Goal: Information Seeking & Learning: Learn about a topic

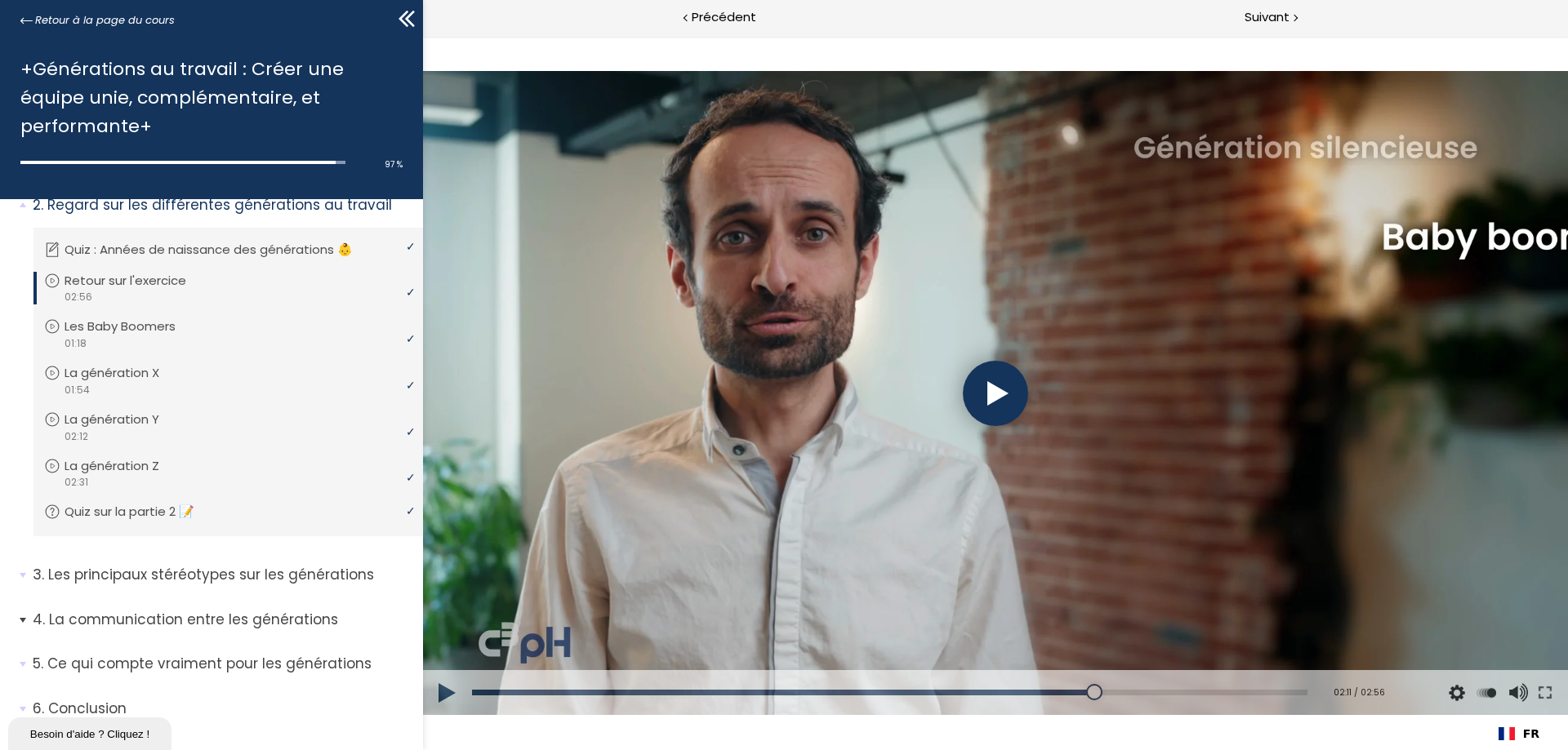
click at [174, 619] on p "La communication entre les générations" at bounding box center [222, 619] width 378 height 20
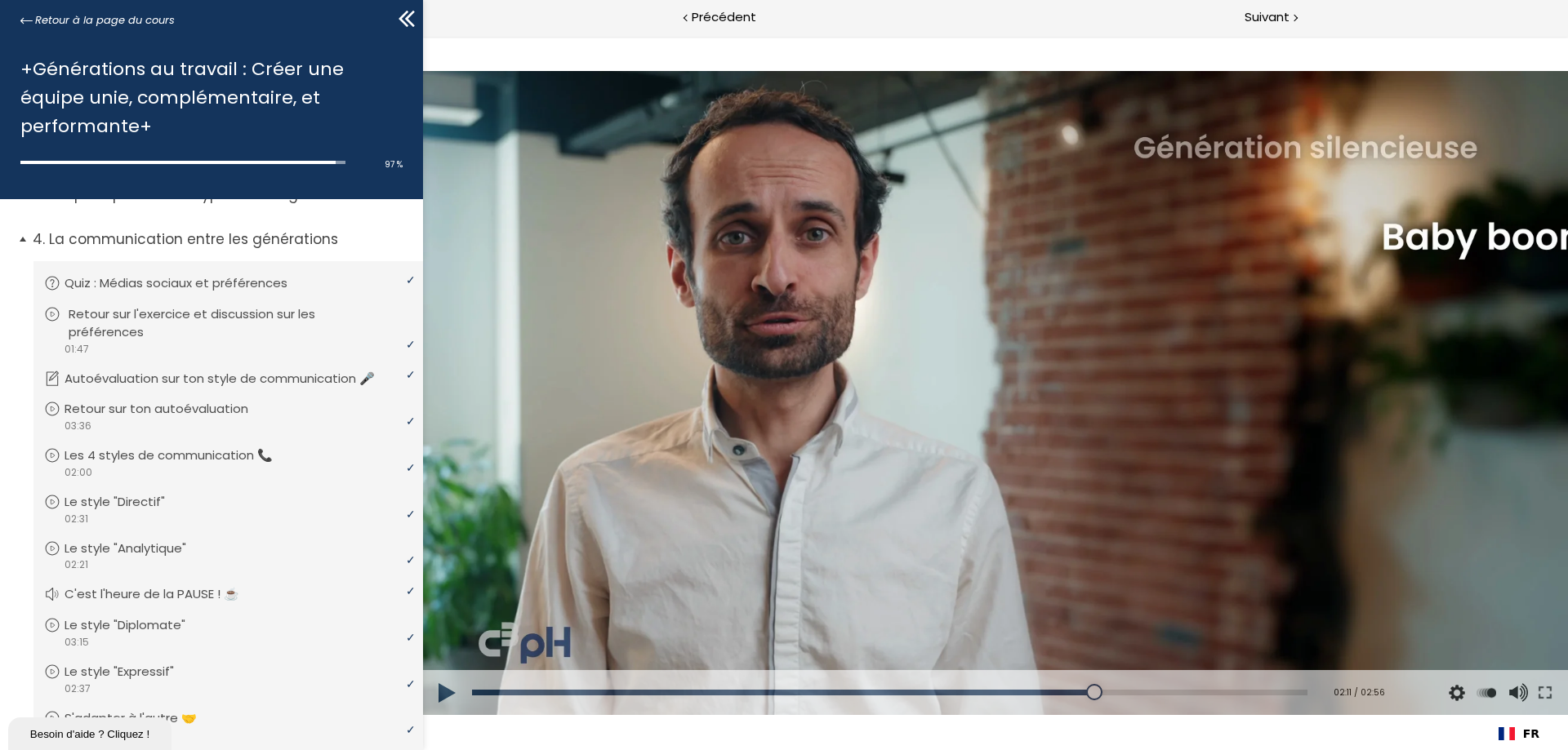
scroll to position [484, 0]
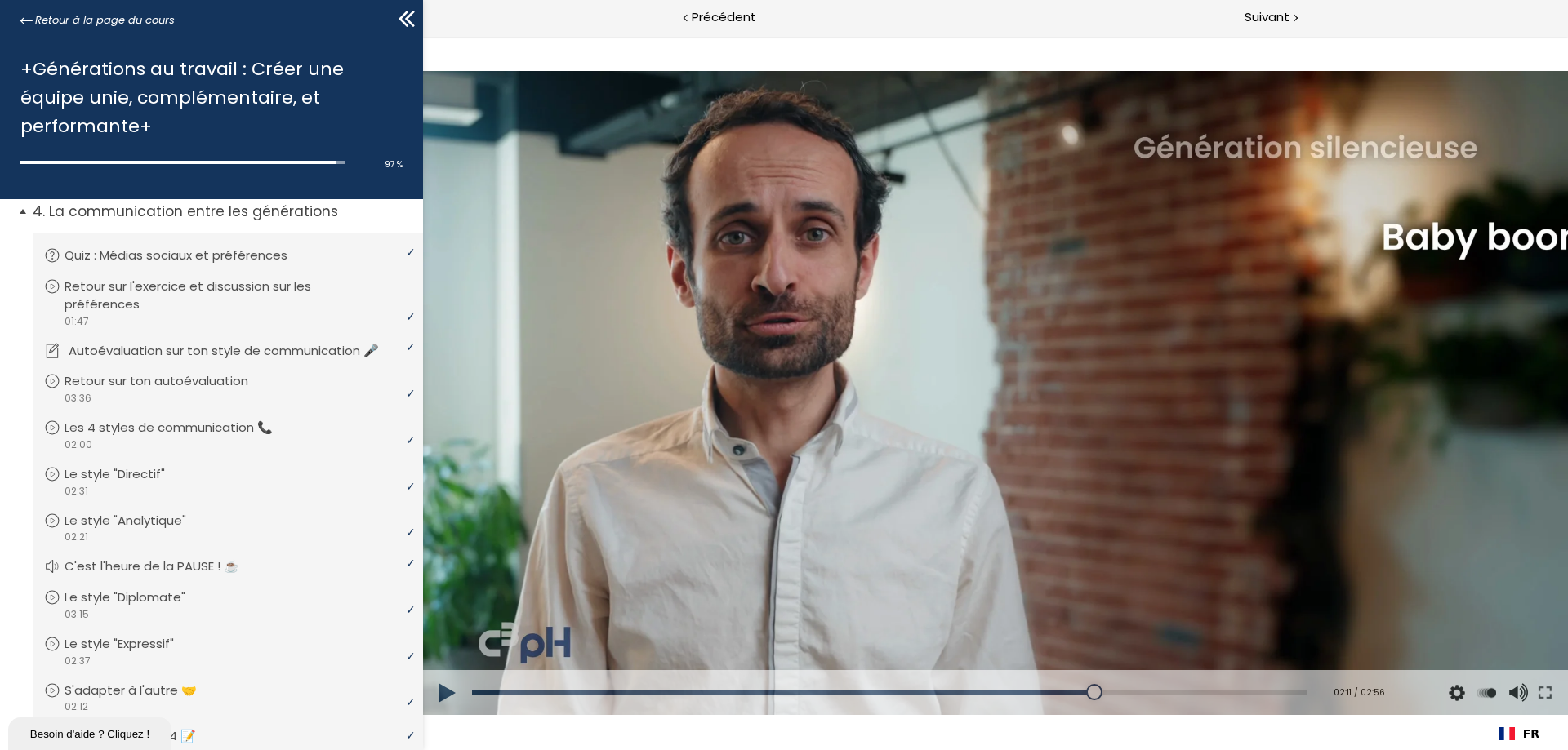
click at [202, 355] on p "Autoévaluation sur ton style de communication 🎤" at bounding box center [235, 351] width 334 height 18
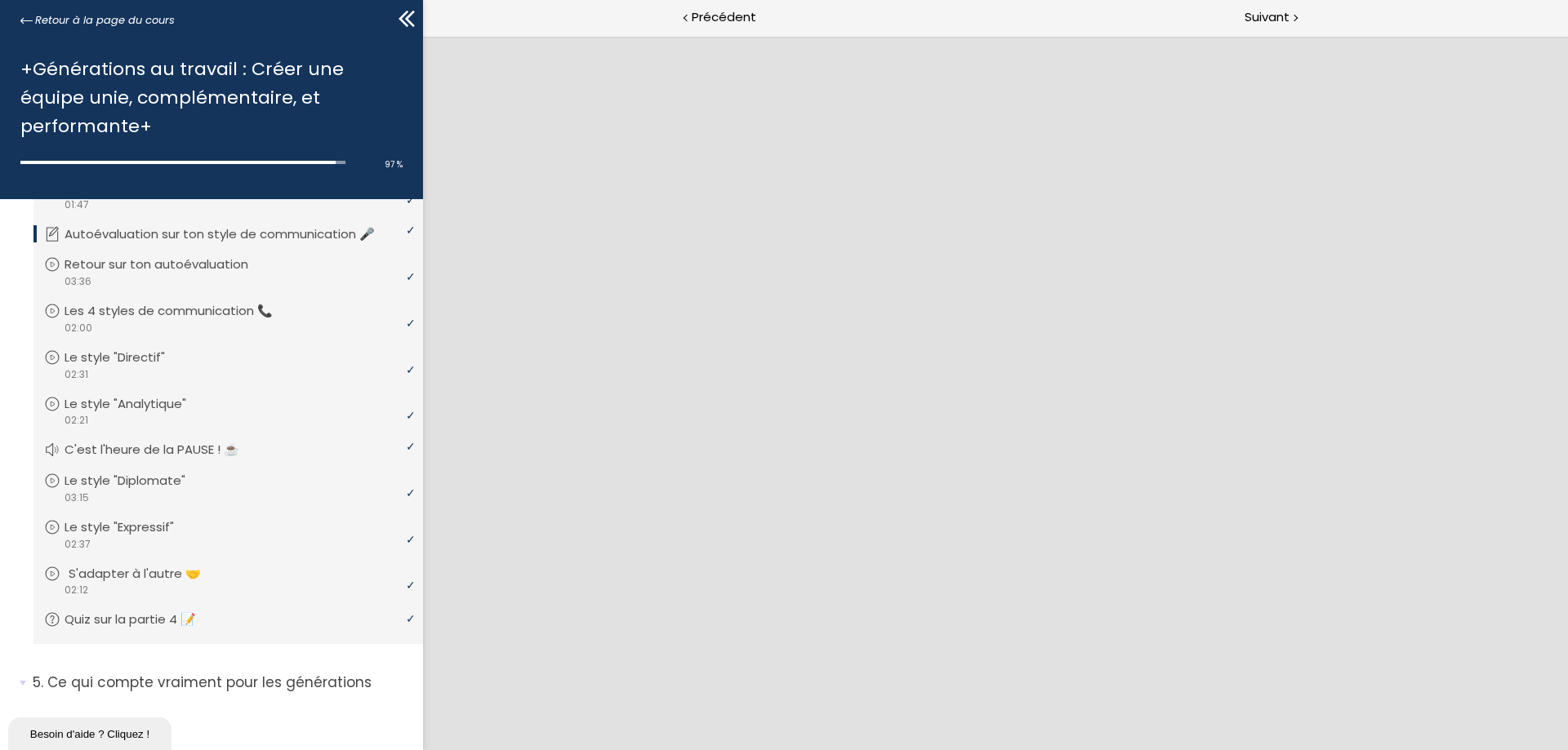
scroll to position [620, 0]
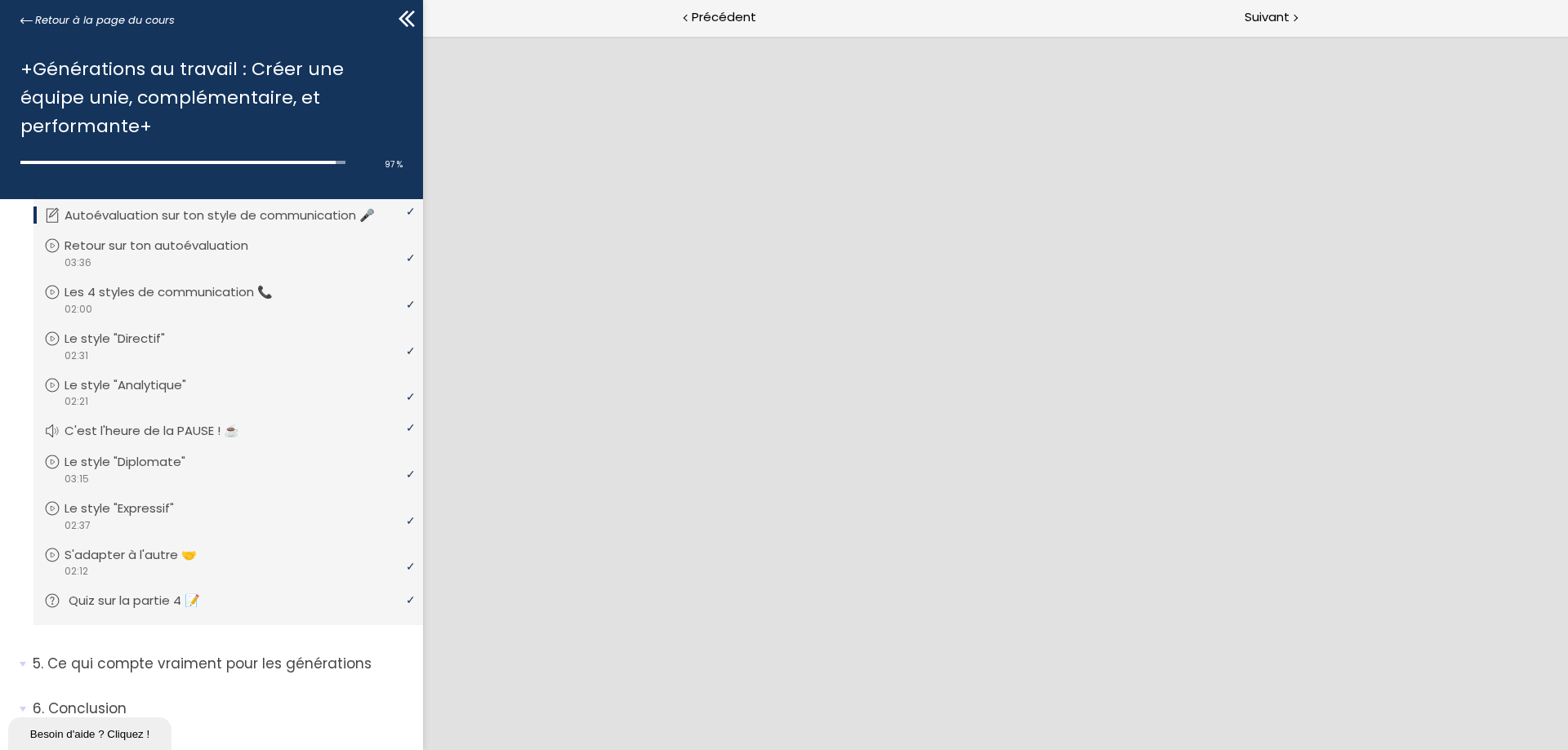
click at [184, 603] on p "Quiz sur la partie 4 📝" at bounding box center [146, 601] width 156 height 18
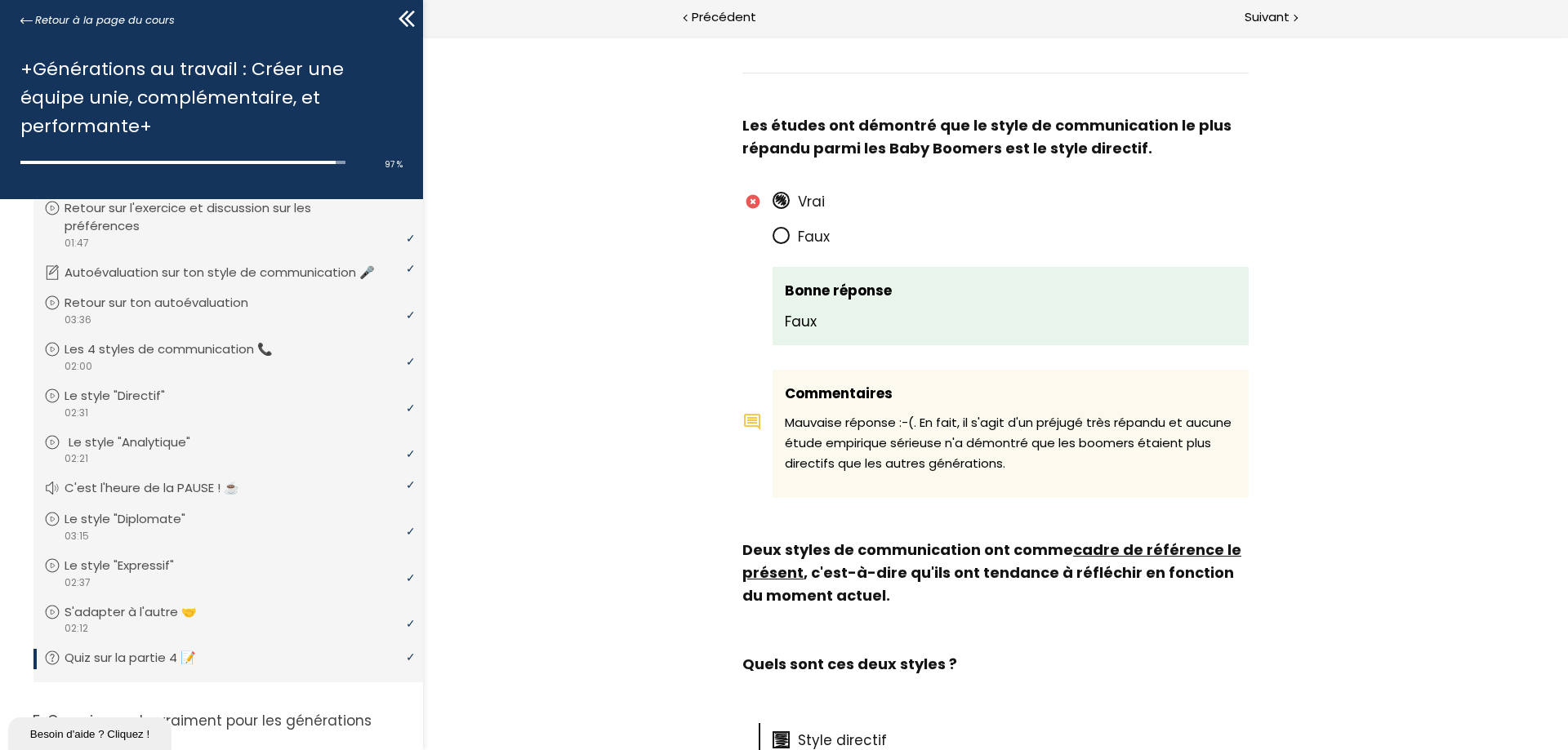
scroll to position [539, 0]
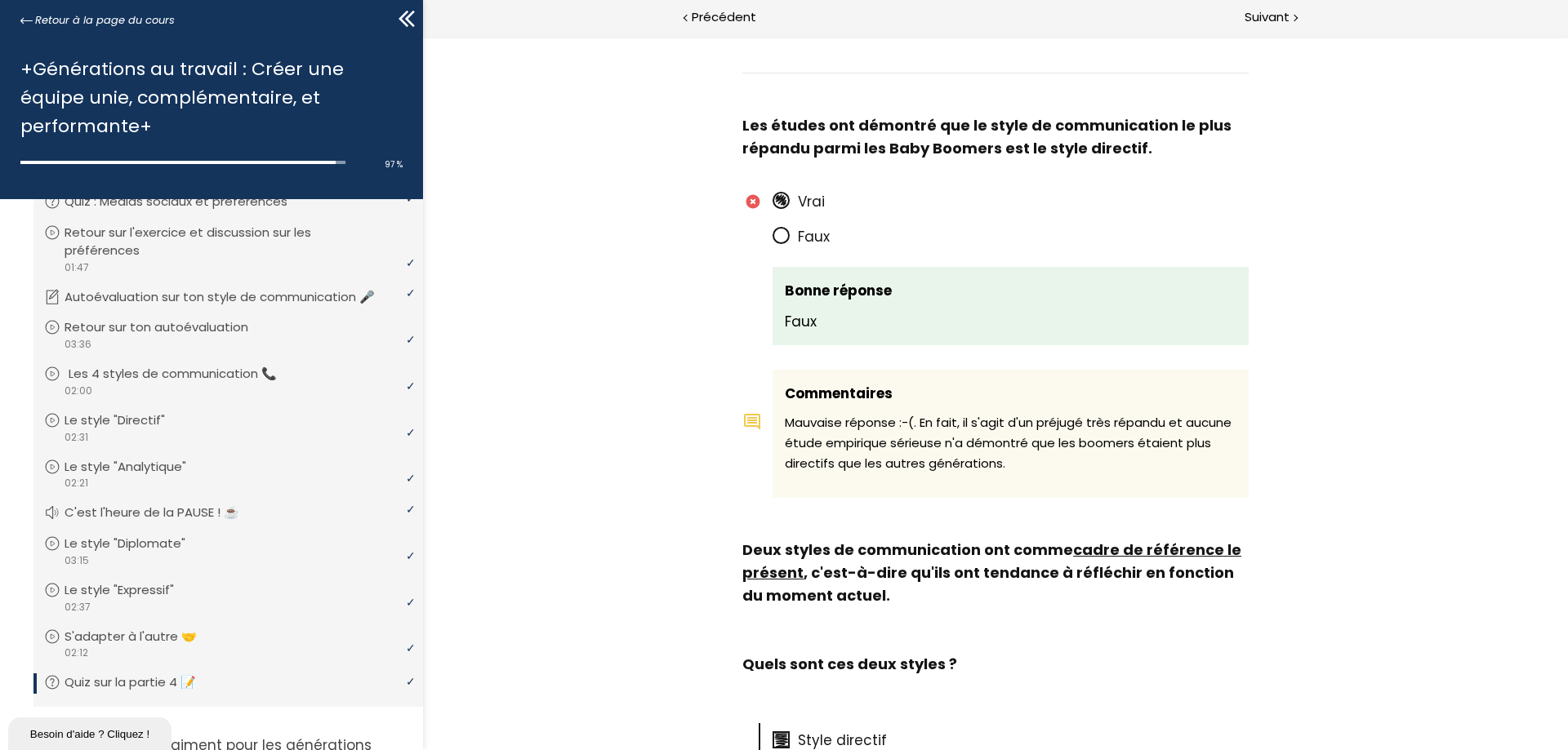
click at [158, 379] on p "Les 4 styles de communication 📞" at bounding box center [185, 374] width 233 height 18
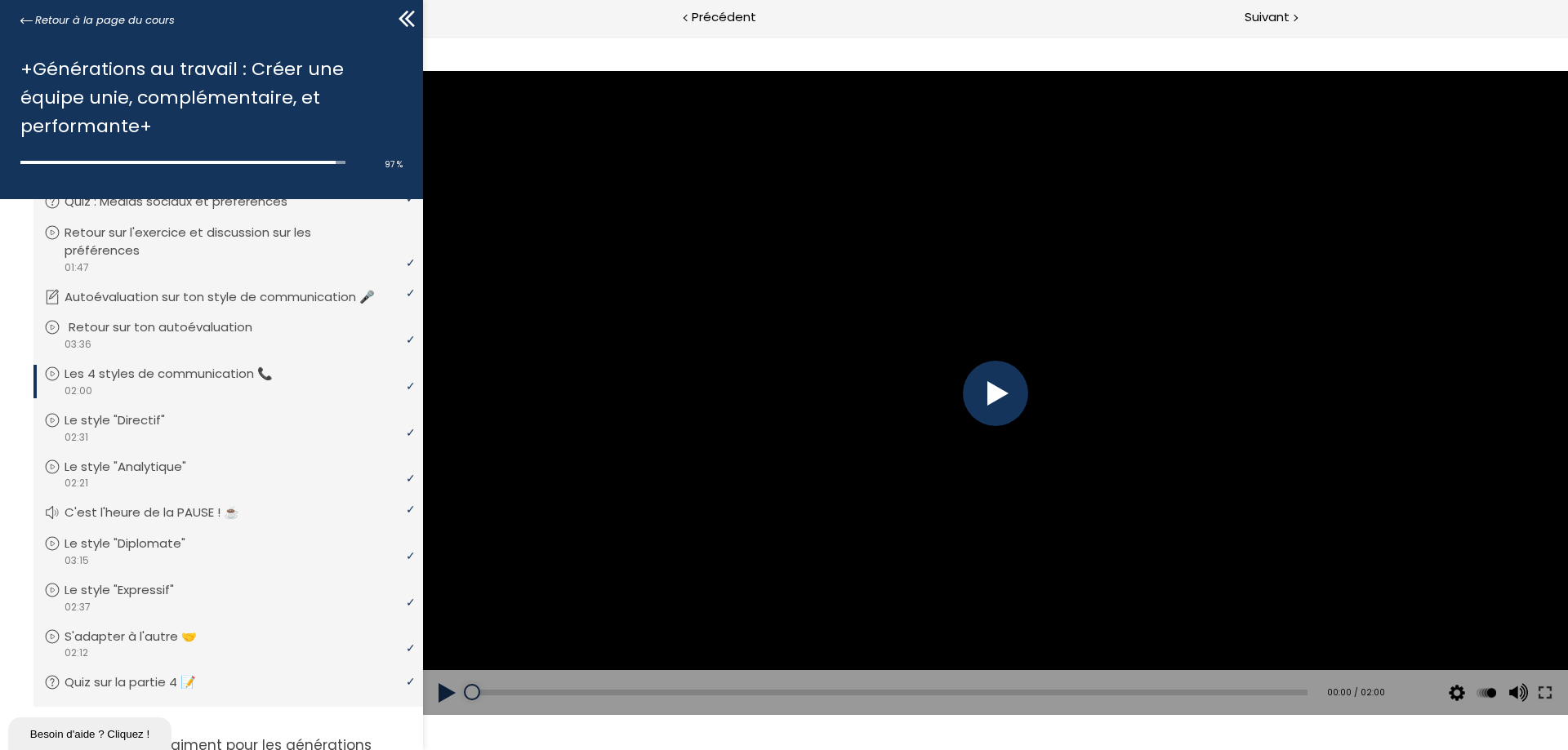
click at [183, 326] on p "Retour sur ton autoévaluation" at bounding box center [172, 328] width 208 height 18
click at [1000, 411] on div at bounding box center [994, 392] width 65 height 65
click at [612, 684] on div "Add chapter 00:36" at bounding box center [890, 693] width 835 height 46
click at [990, 408] on div at bounding box center [994, 392] width 65 height 65
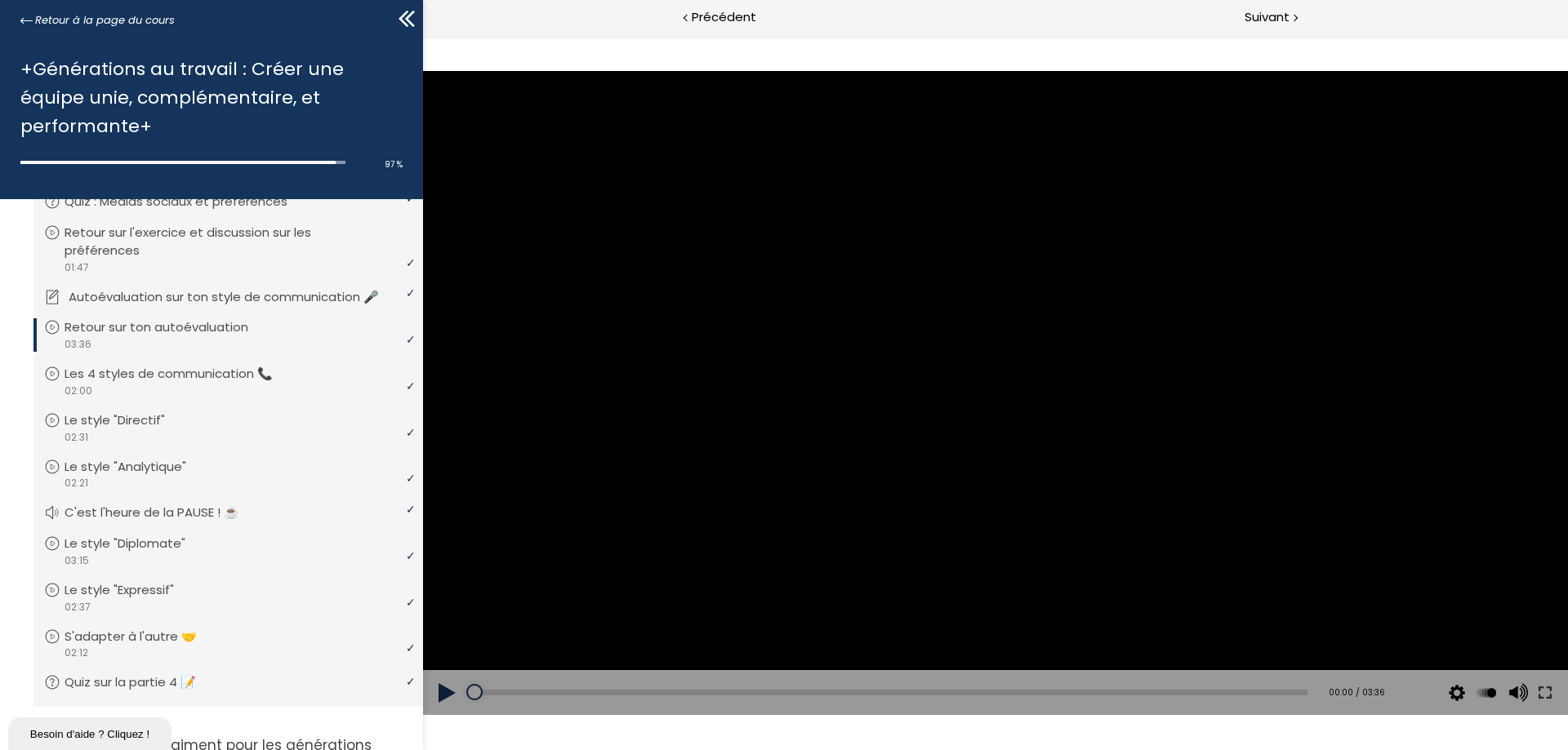
click at [277, 295] on p "Autoévaluation sur ton style de communication 🎤" at bounding box center [235, 297] width 334 height 18
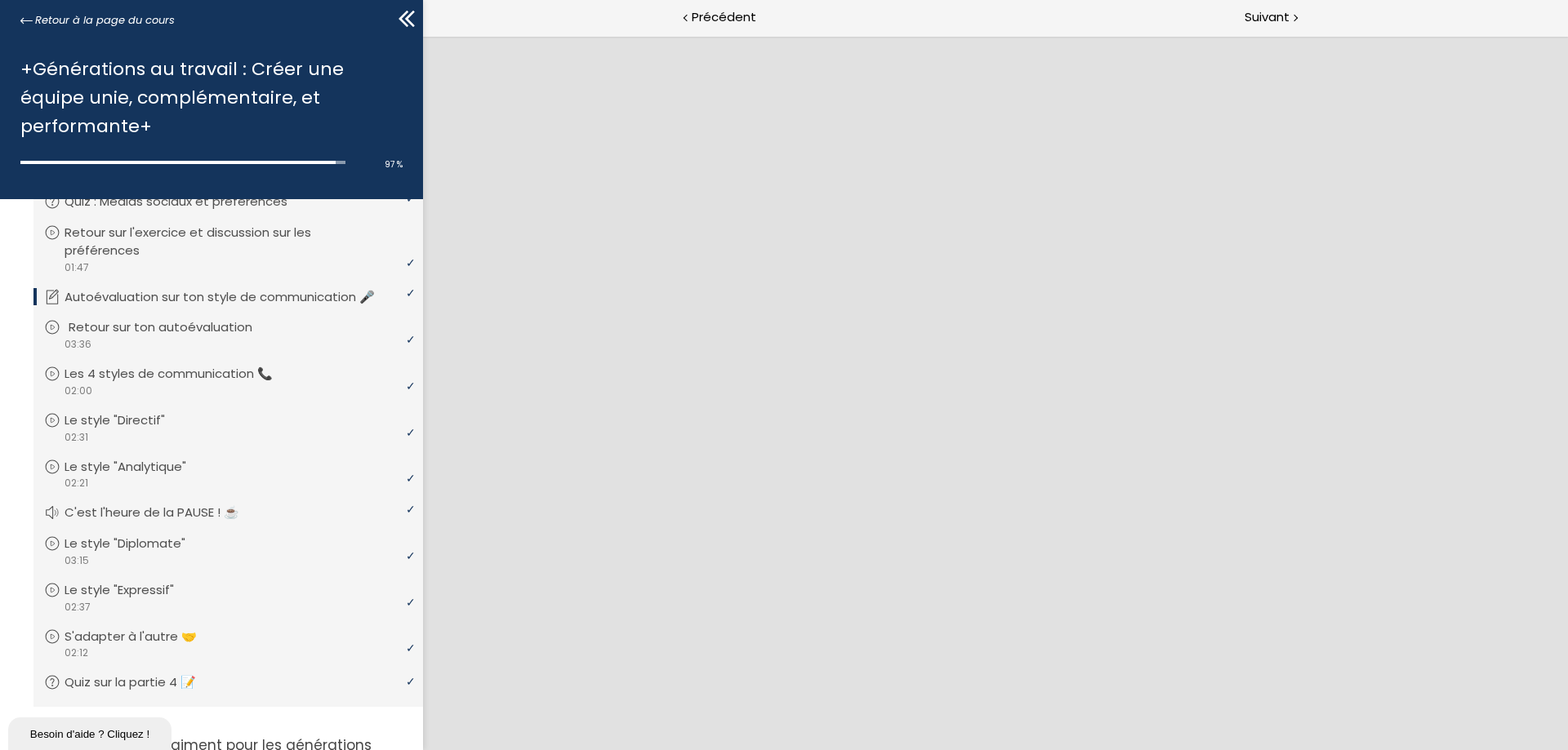
click at [171, 308] on li "Vous devez avoir terminé l'unité (Retour sur ton autoévaluation ) pour pouvoir …" at bounding box center [229, 335] width 390 height 60
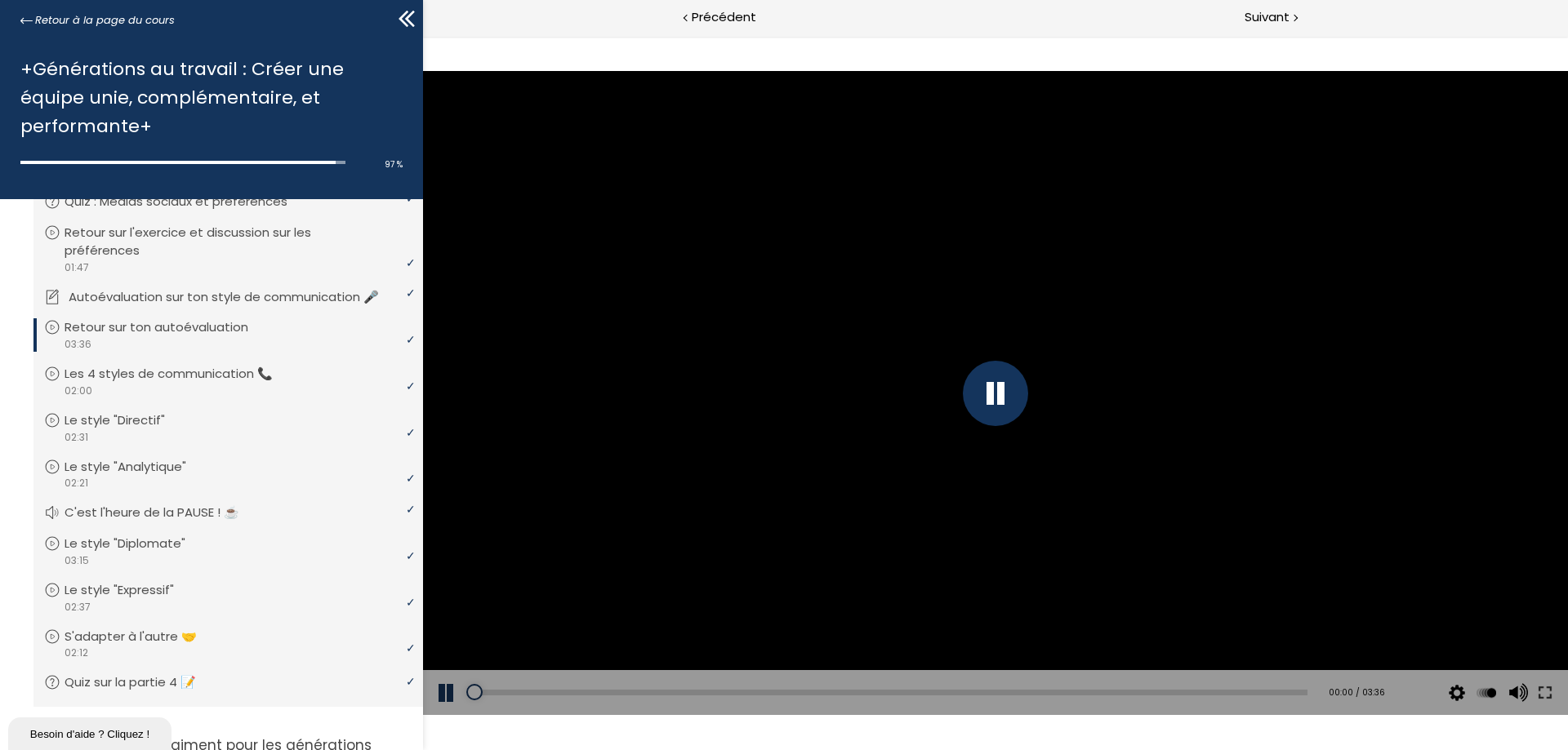
click at [178, 298] on p "Autoévaluation sur ton style de communication 🎤" at bounding box center [235, 297] width 334 height 18
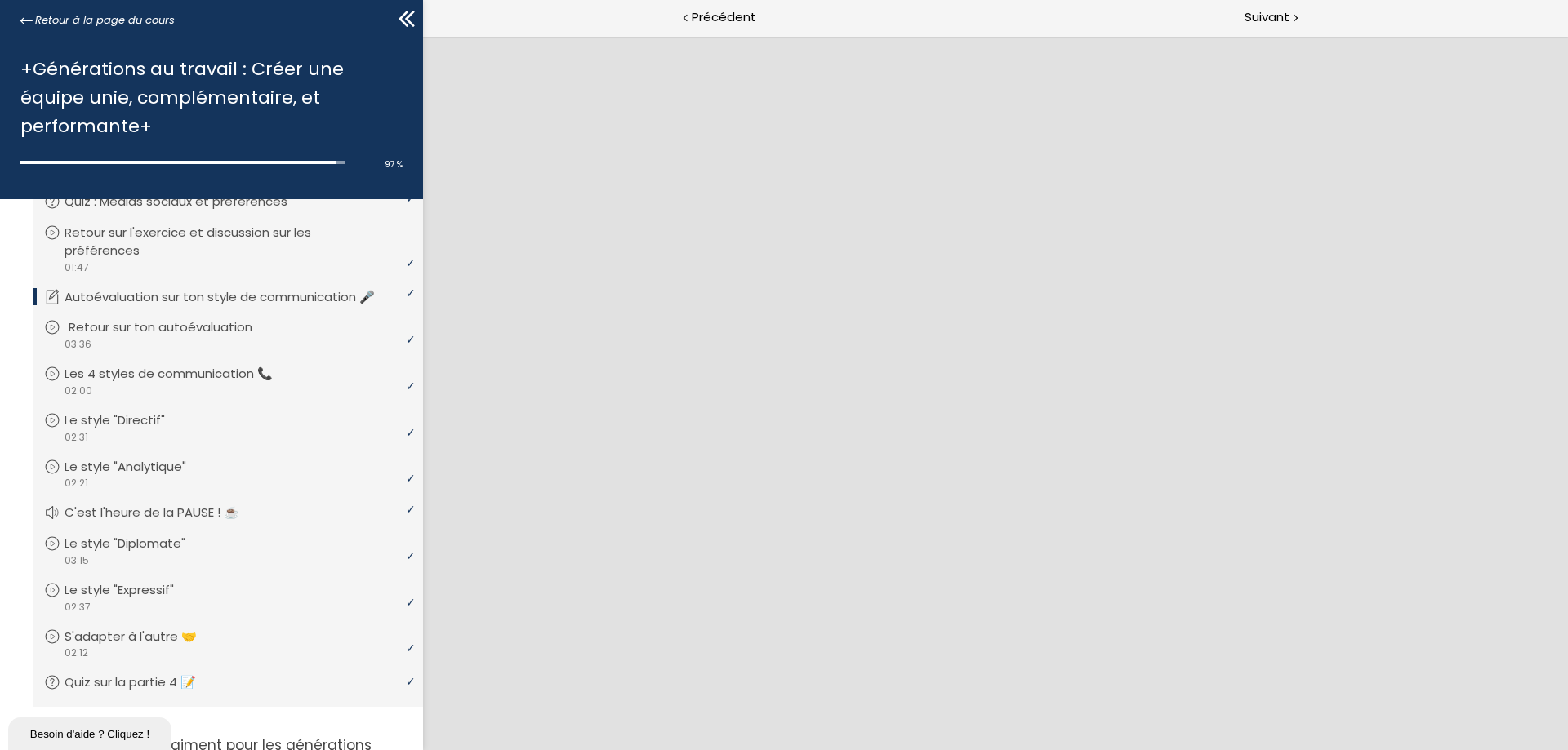
click at [220, 329] on p "Retour sur ton autoévaluation" at bounding box center [172, 328] width 208 height 18
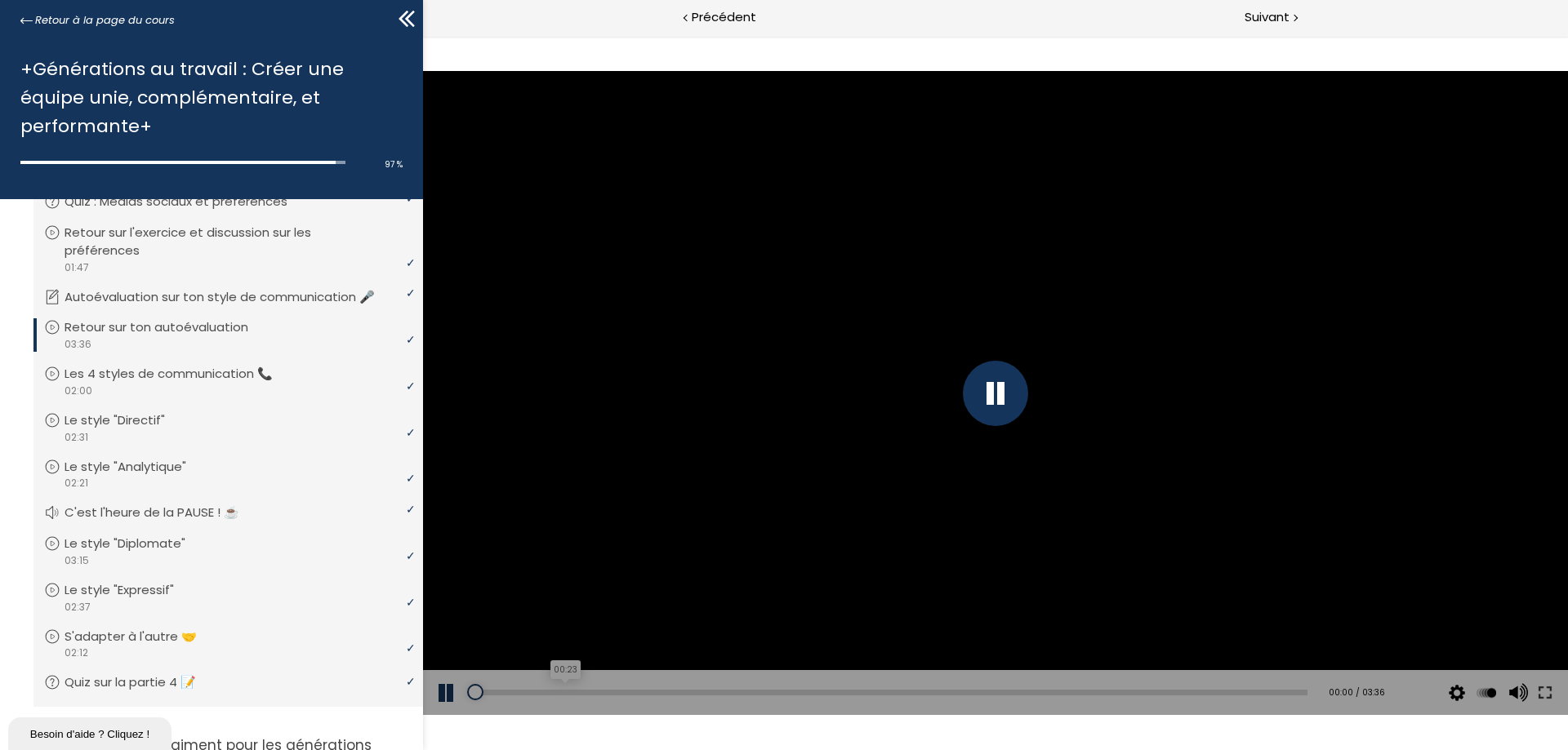
click at [565, 690] on div "00:23" at bounding box center [890, 693] width 835 height 6
click at [640, 687] on div "Add chapter 00:35" at bounding box center [890, 693] width 835 height 46
click at [823, 684] on div "Add chapter 00:35" at bounding box center [890, 693] width 835 height 46
click at [958, 703] on div "Add chapter 01:59" at bounding box center [890, 693] width 835 height 46
click at [1011, 674] on div "Add chapter 01:59" at bounding box center [890, 693] width 835 height 46
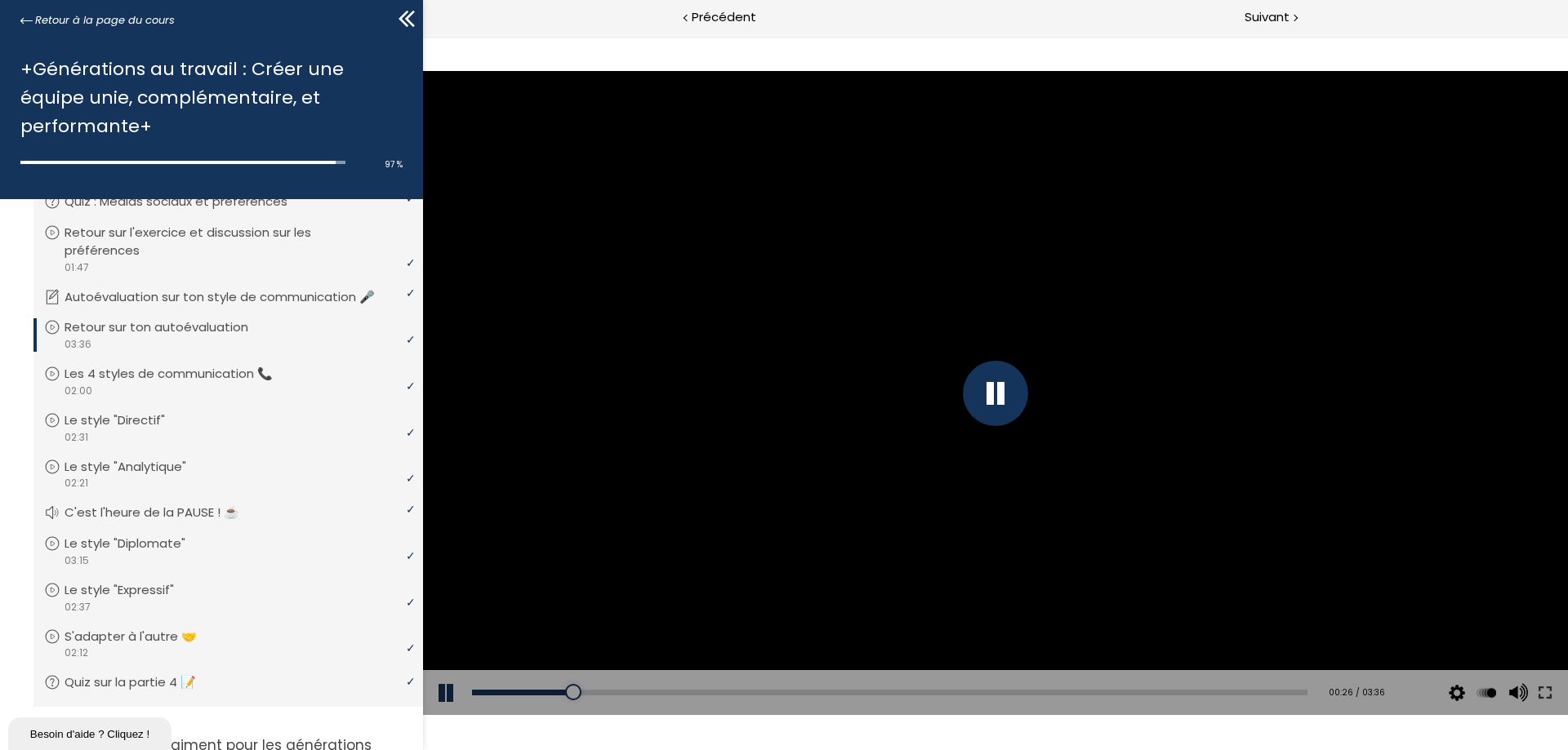
click at [1036, 688] on div "Add chapter 00:04" at bounding box center [890, 693] width 835 height 46
click at [1091, 695] on div "02:43" at bounding box center [890, 693] width 835 height 6
click at [1142, 697] on div "Add chapter 02:43" at bounding box center [890, 693] width 835 height 46
click at [499, 690] on div "00:07" at bounding box center [890, 693] width 835 height 6
click at [444, 687] on button at bounding box center [447, 693] width 49 height 46
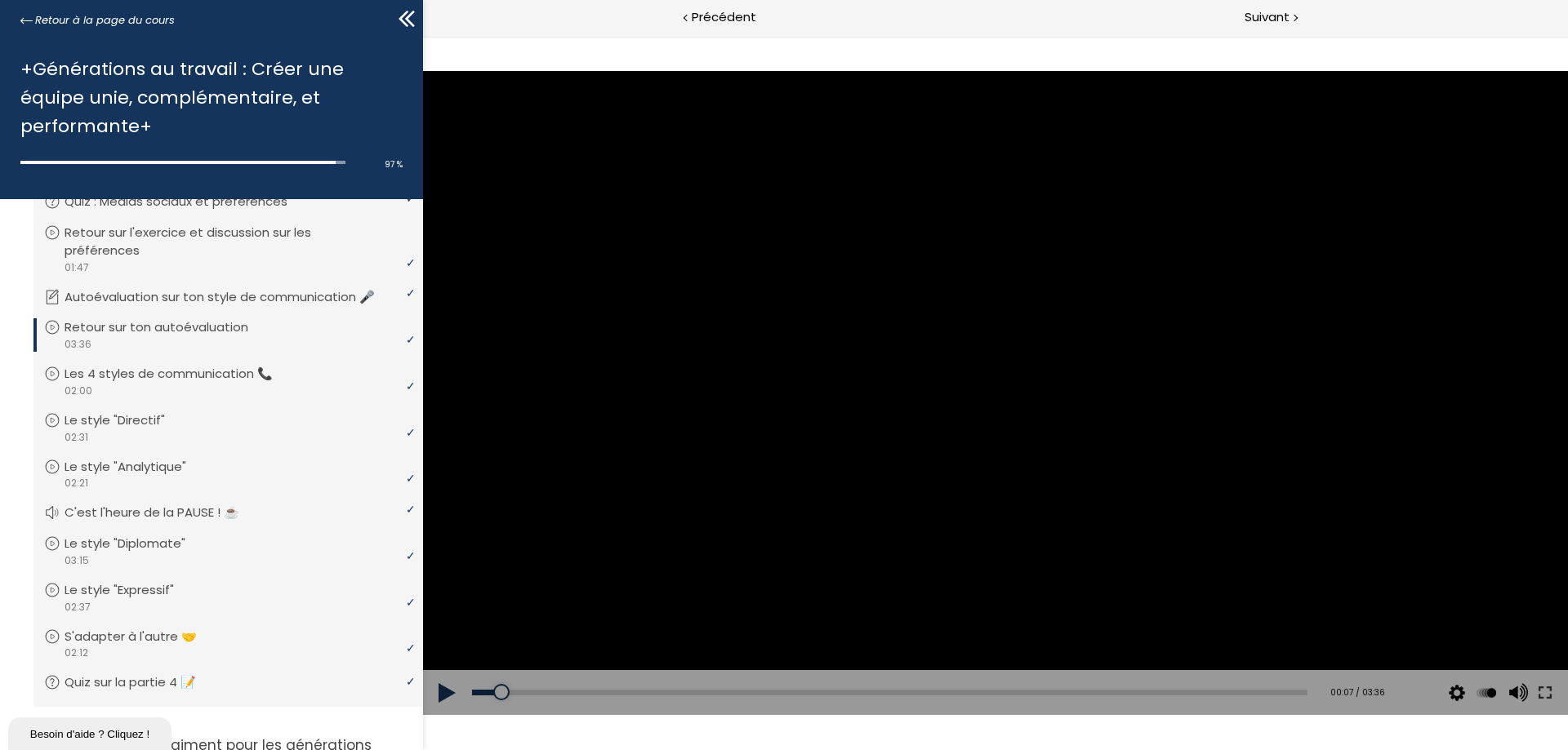
click at [234, 334] on p "Retour sur ton autoévaluation" at bounding box center [169, 328] width 208 height 18
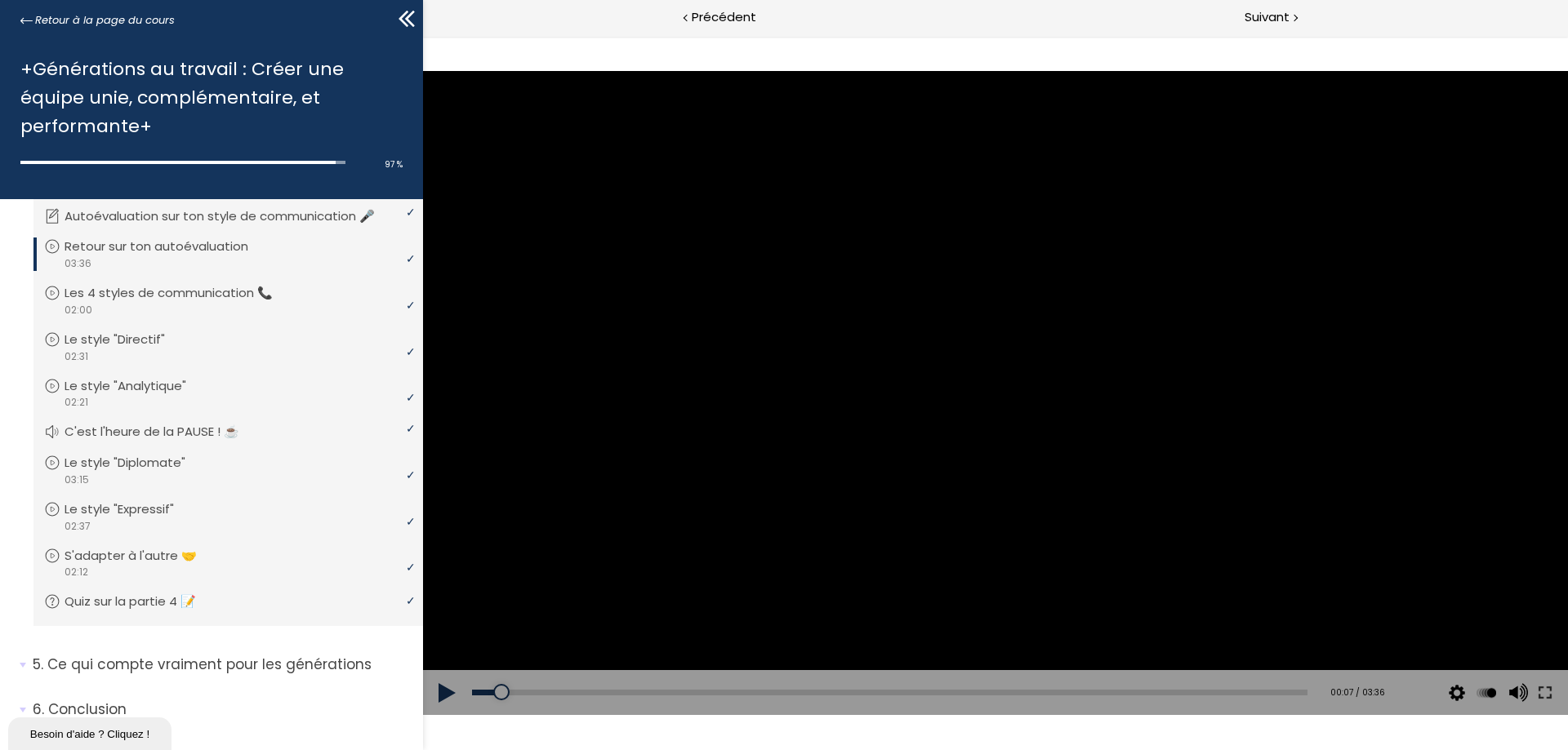
scroll to position [620, 0]
